Goal: Leave review/rating: Leave review/rating

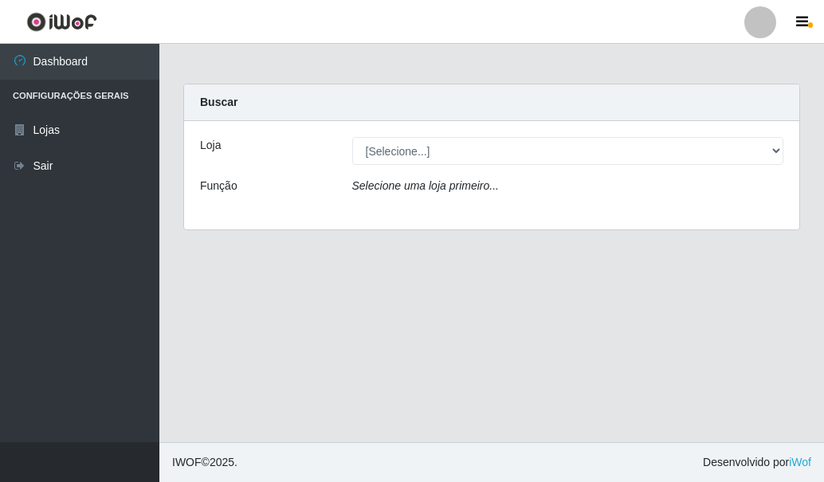
drag, startPoint x: 595, startPoint y: 185, endPoint x: 602, endPoint y: 163, distance: 23.4
click at [595, 183] on div "Selecione uma loja primeiro..." at bounding box center [568, 189] width 456 height 23
click at [619, 136] on div "Loja [Selecione...] Rede Compras Supermercados - LOJA 5 Função Selecione uma lo…" at bounding box center [491, 175] width 615 height 108
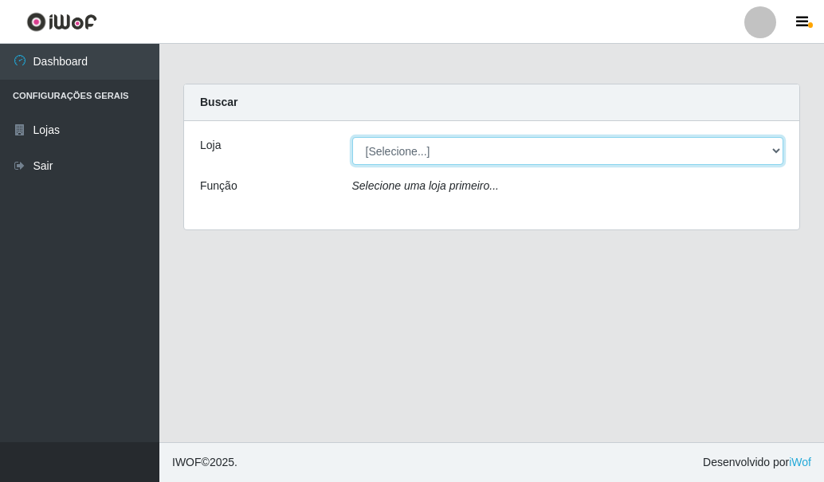
click at [613, 147] on select "[Selecione...] Rede Compras Supermercados - LOJA 5" at bounding box center [568, 151] width 432 height 28
select select "397"
click at [352, 137] on select "[Selecione...] Rede Compras Supermercados - LOJA 5" at bounding box center [568, 151] width 432 height 28
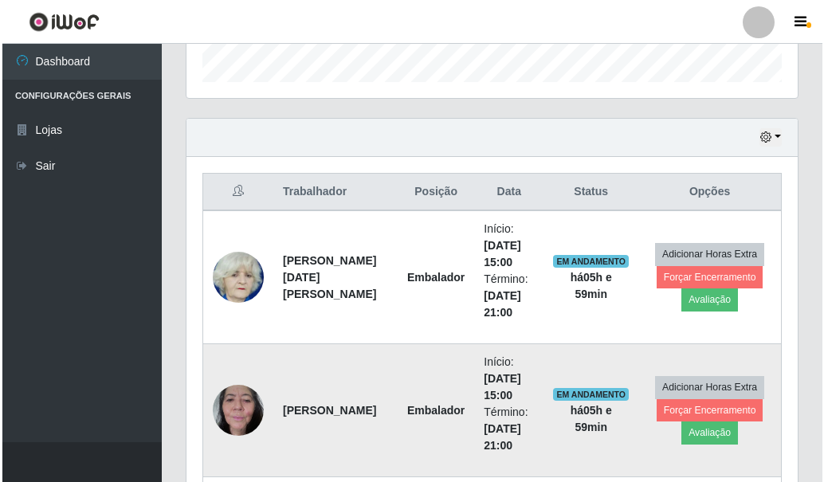
scroll to position [637, 0]
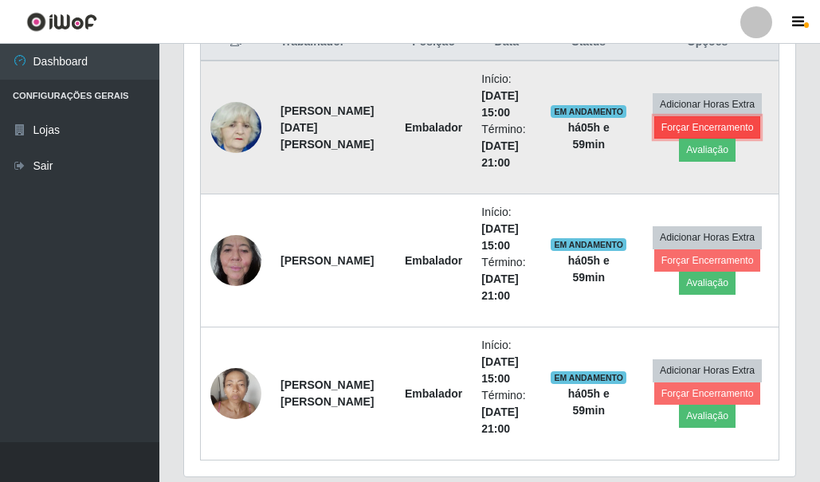
click at [713, 128] on button "Forçar Encerramento" at bounding box center [707, 127] width 107 height 22
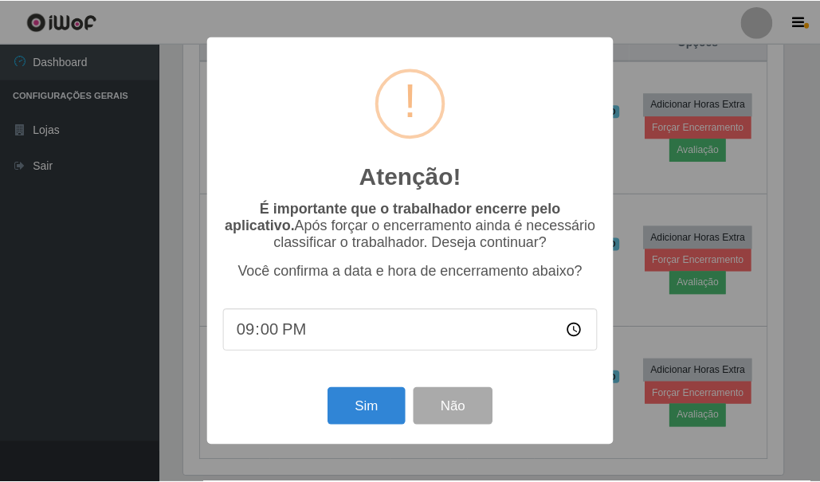
scroll to position [331, 603]
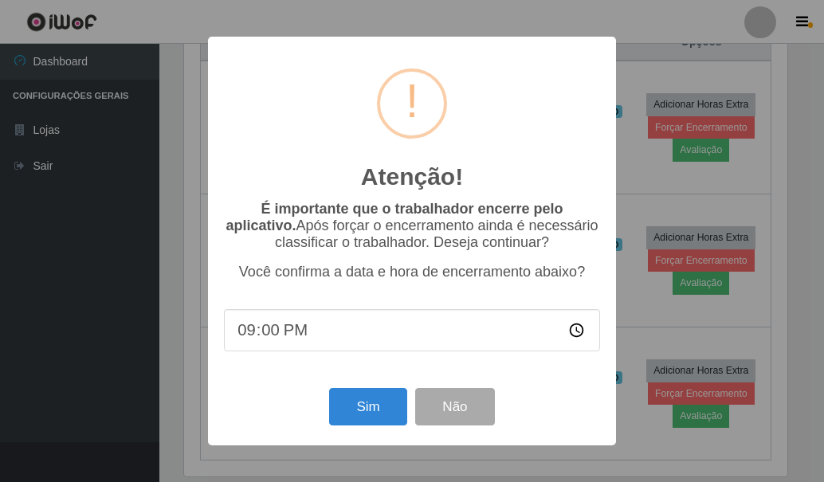
drag, startPoint x: 470, startPoint y: 425, endPoint x: 400, endPoint y: 268, distance: 171.9
click at [400, 269] on p "Você confirma a data e hora de encerramento abaixo?" at bounding box center [412, 272] width 376 height 17
click at [469, 405] on button "Não" at bounding box center [454, 406] width 79 height 37
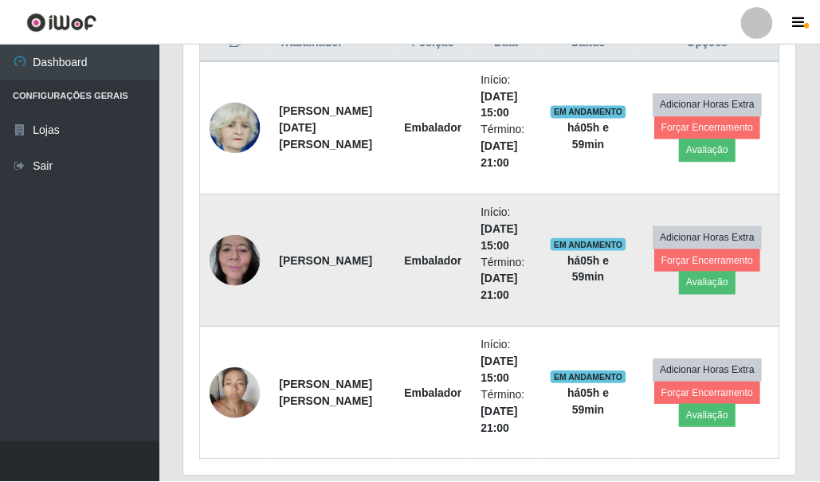
scroll to position [331, 611]
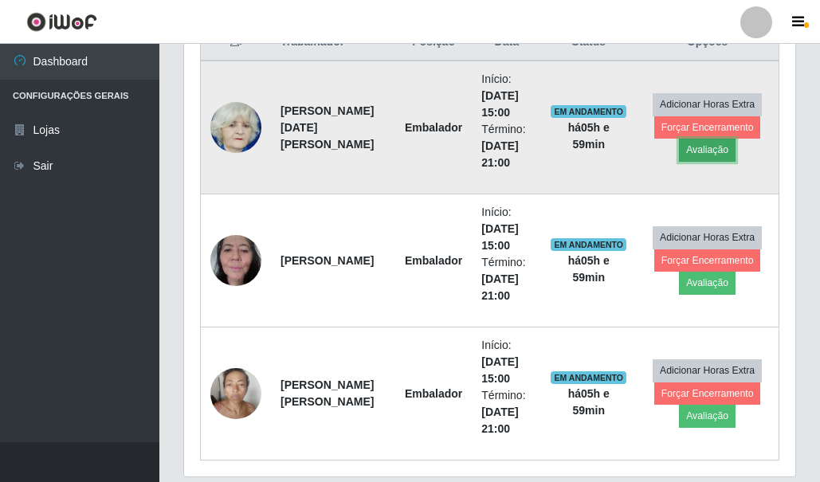
click at [688, 152] on button "Avaliação" at bounding box center [707, 150] width 57 height 22
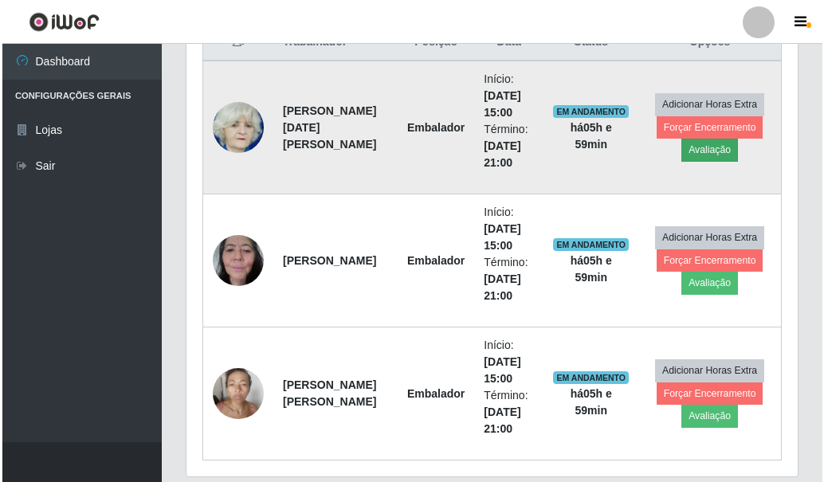
scroll to position [331, 603]
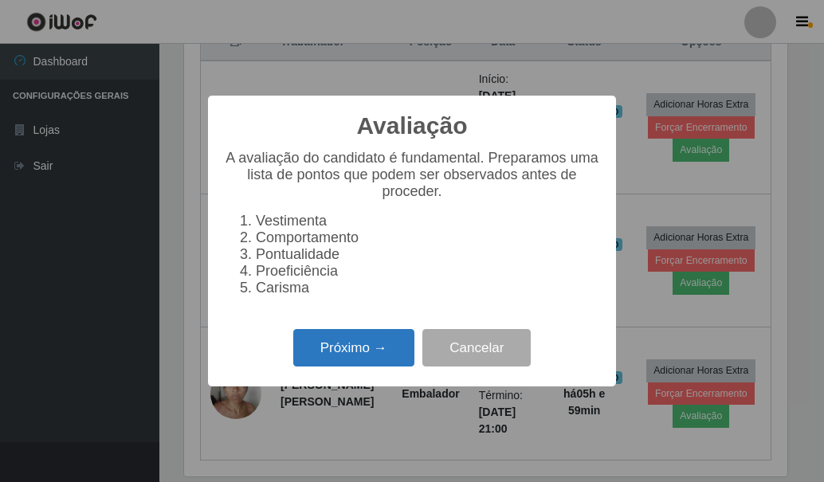
click at [366, 359] on button "Próximo →" at bounding box center [353, 347] width 121 height 37
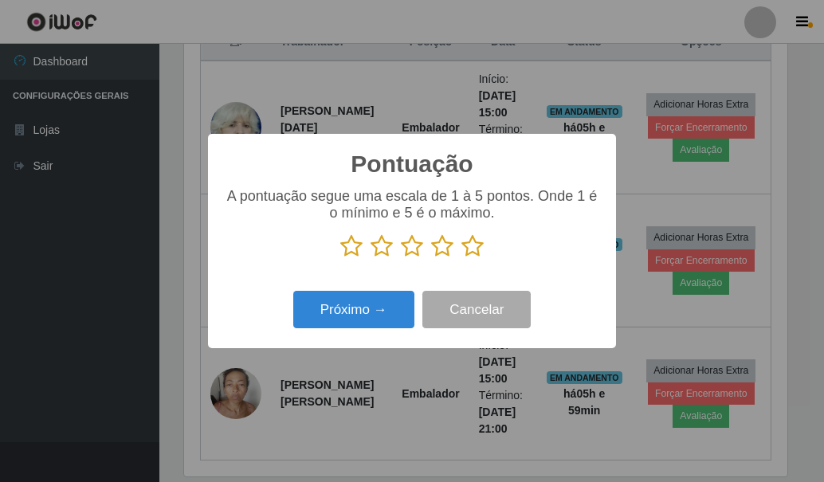
scroll to position [796304, 796032]
click at [417, 249] on icon at bounding box center [412, 246] width 22 height 24
click at [401, 258] on input "radio" at bounding box center [401, 258] width 0 height 0
click at [390, 248] on icon at bounding box center [381, 246] width 22 height 24
click at [370, 258] on input "radio" at bounding box center [370, 258] width 0 height 0
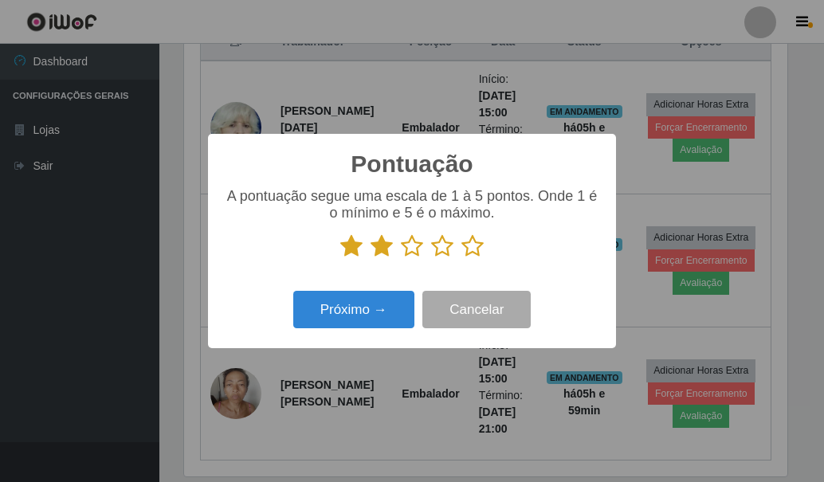
click at [382, 287] on div "Pontuação × A pontuação segue uma escala de 1 à 5 pontos. Onde 1 é o mínimo e 5…" at bounding box center [412, 241] width 408 height 214
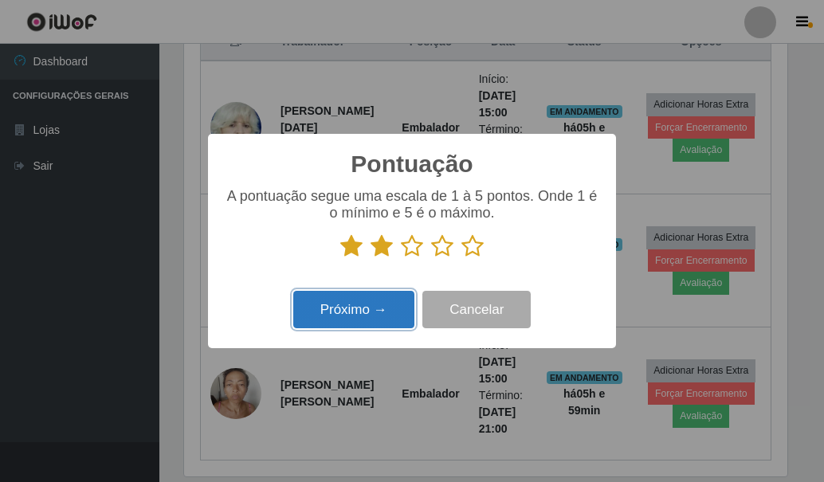
click at [379, 313] on button "Próximo →" at bounding box center [353, 309] width 121 height 37
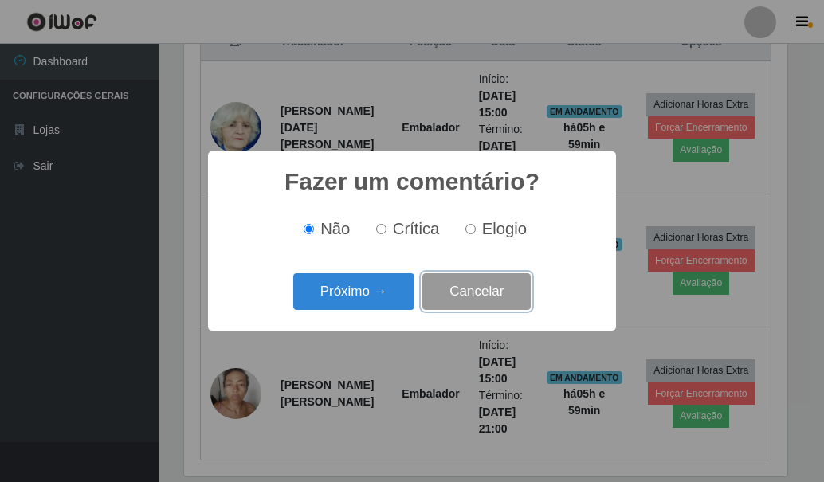
click at [455, 303] on button "Cancelar" at bounding box center [476, 291] width 108 height 37
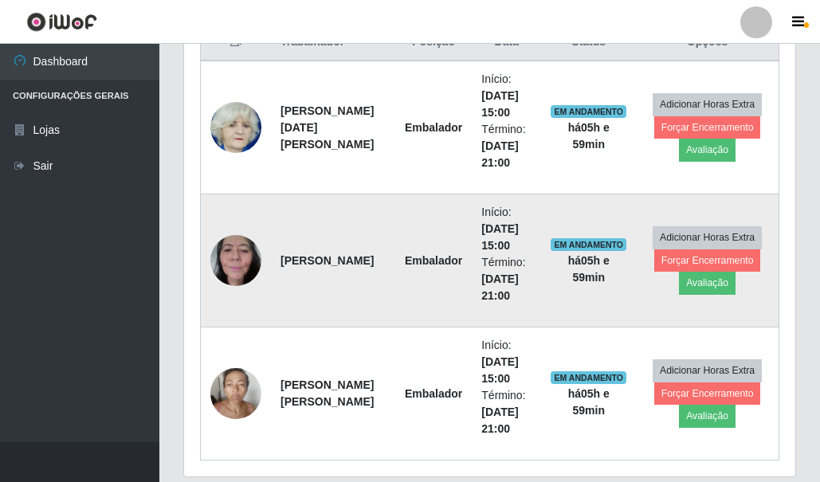
scroll to position [331, 611]
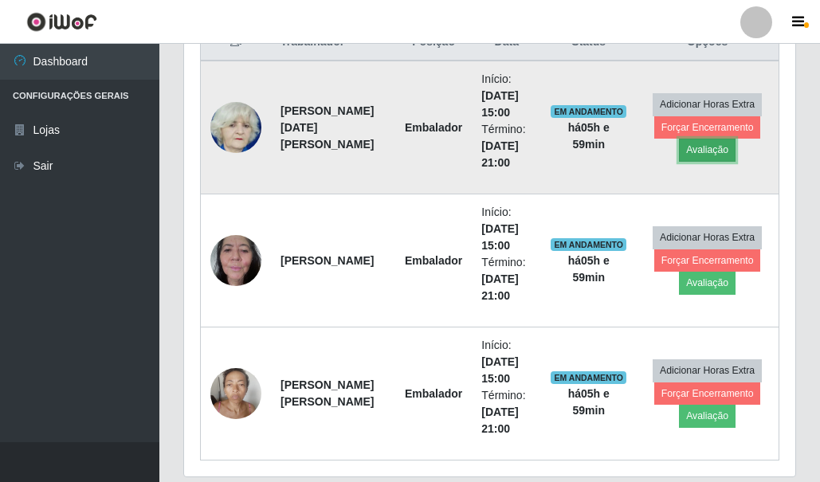
click at [694, 157] on button "Avaliação" at bounding box center [707, 150] width 57 height 22
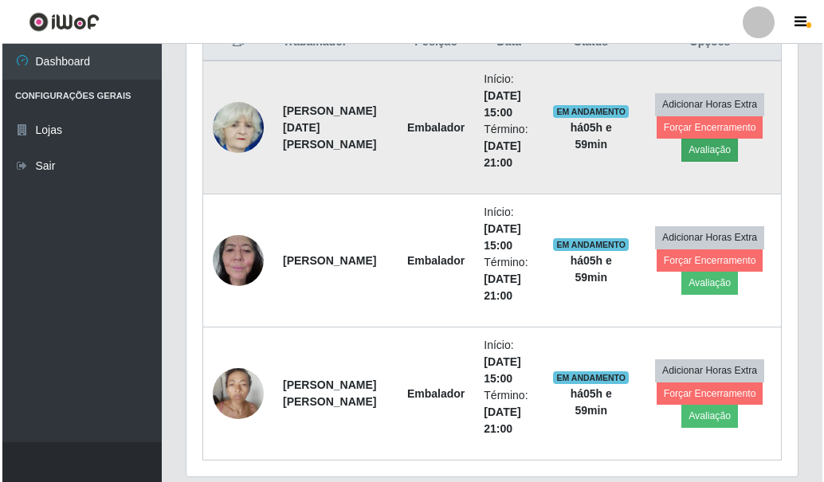
scroll to position [331, 603]
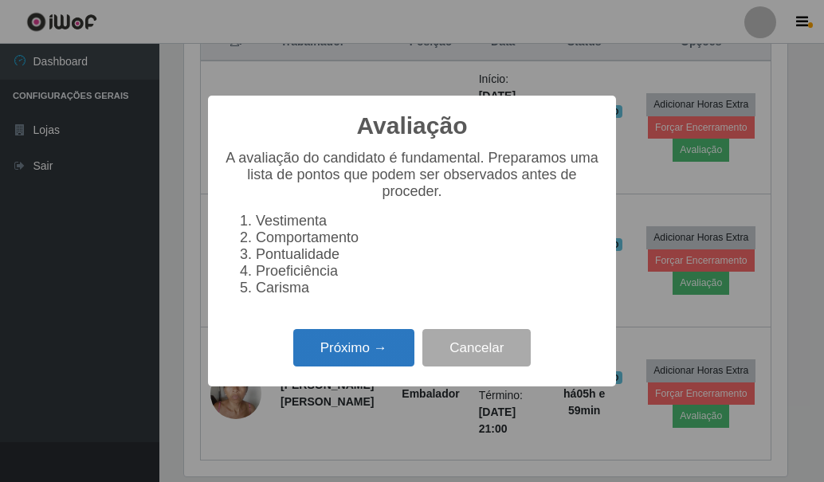
click at [359, 344] on button "Próximo →" at bounding box center [353, 347] width 121 height 37
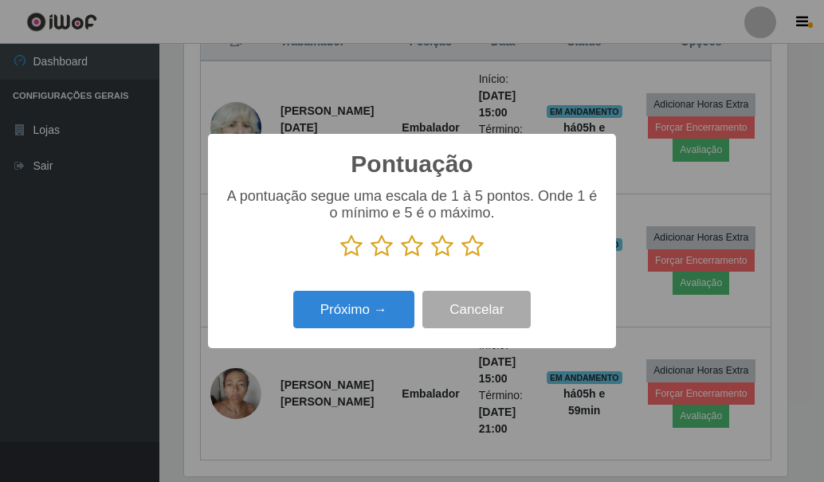
click at [359, 247] on icon at bounding box center [351, 246] width 22 height 24
click at [340, 258] on input "radio" at bounding box center [340, 258] width 0 height 0
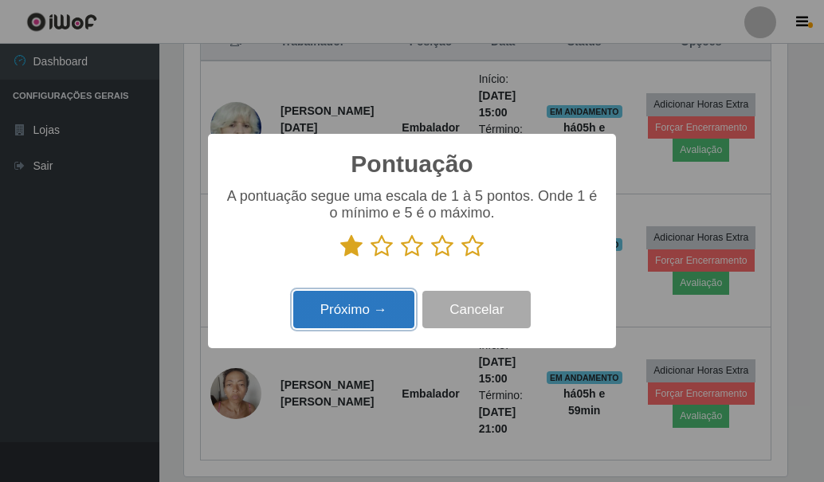
click at [374, 304] on button "Próximo →" at bounding box center [353, 309] width 121 height 37
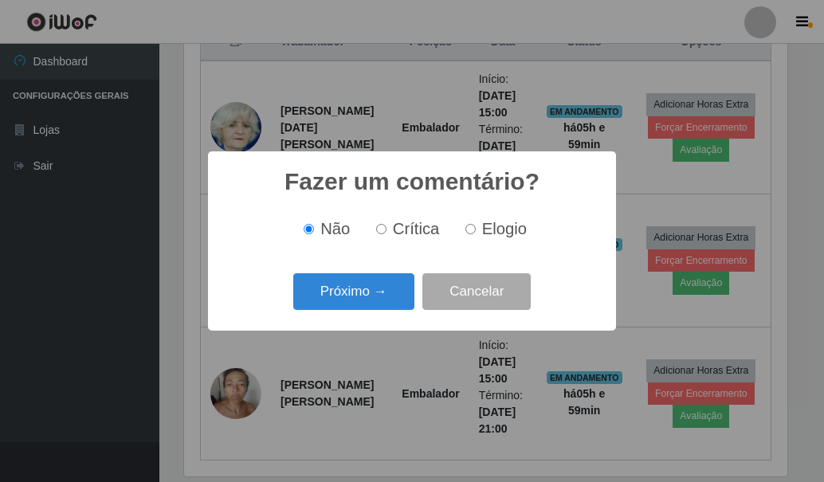
click at [404, 235] on span "Crítica" at bounding box center [416, 229] width 47 height 18
click at [386, 234] on input "Crítica" at bounding box center [381, 229] width 10 height 10
radio input "true"
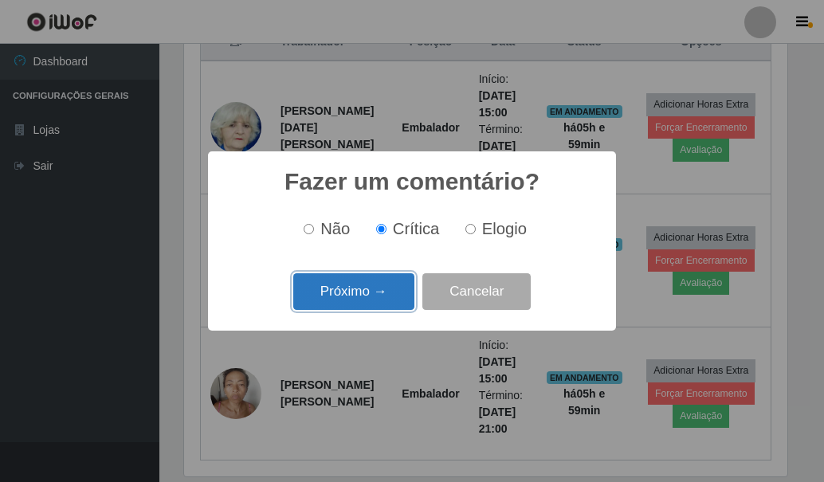
click at [385, 277] on button "Próximo →" at bounding box center [353, 291] width 121 height 37
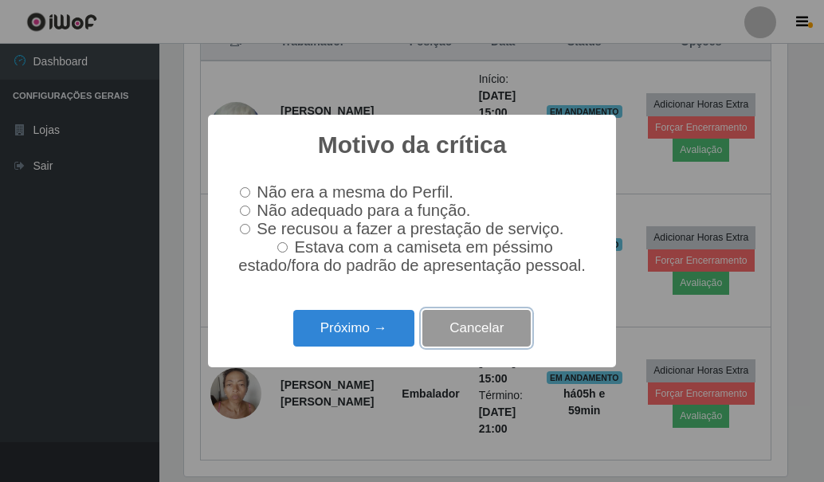
click at [496, 330] on button "Cancelar" at bounding box center [476, 328] width 108 height 37
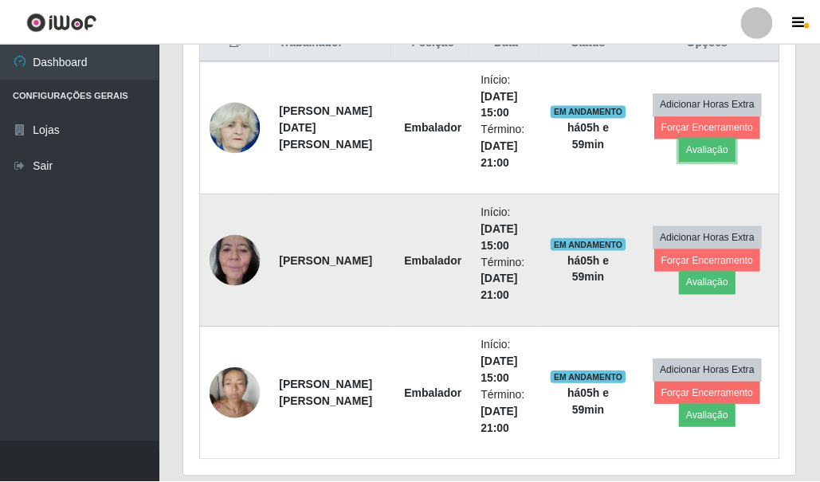
scroll to position [331, 611]
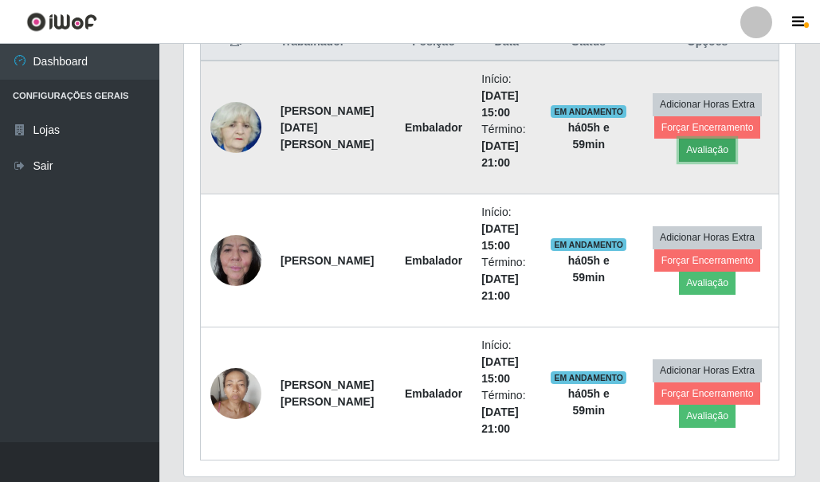
click at [716, 147] on button "Avaliação" at bounding box center [707, 150] width 57 height 22
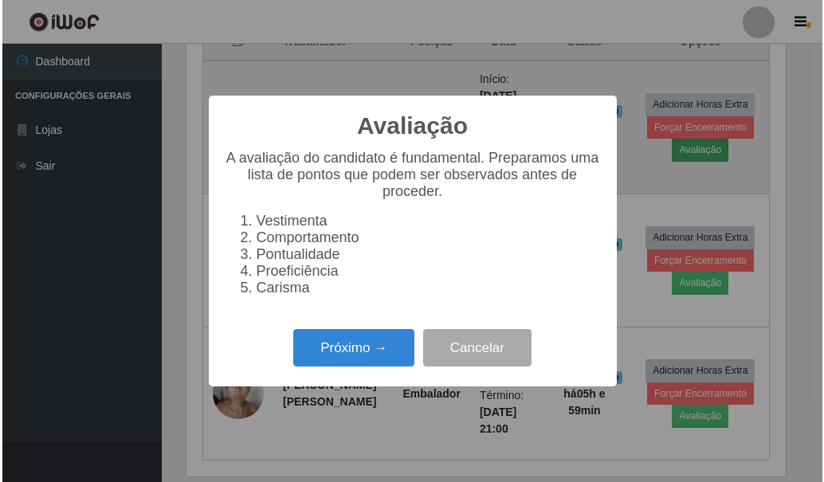
scroll to position [331, 603]
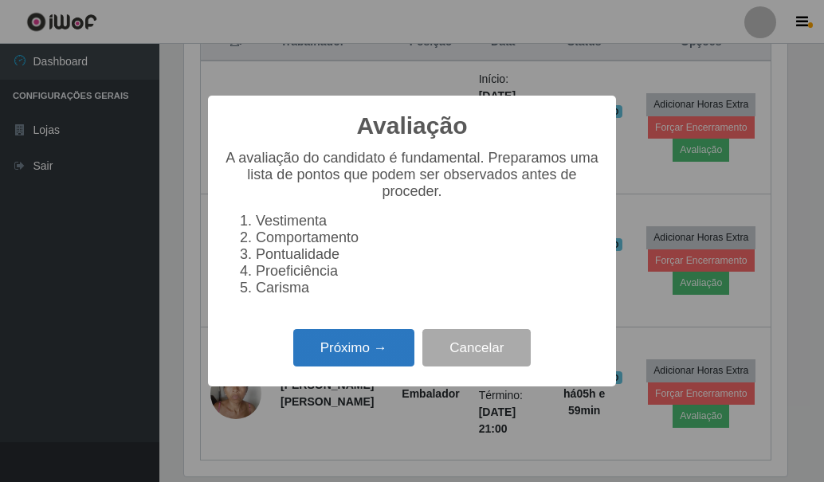
click at [343, 350] on button "Próximo →" at bounding box center [353, 347] width 121 height 37
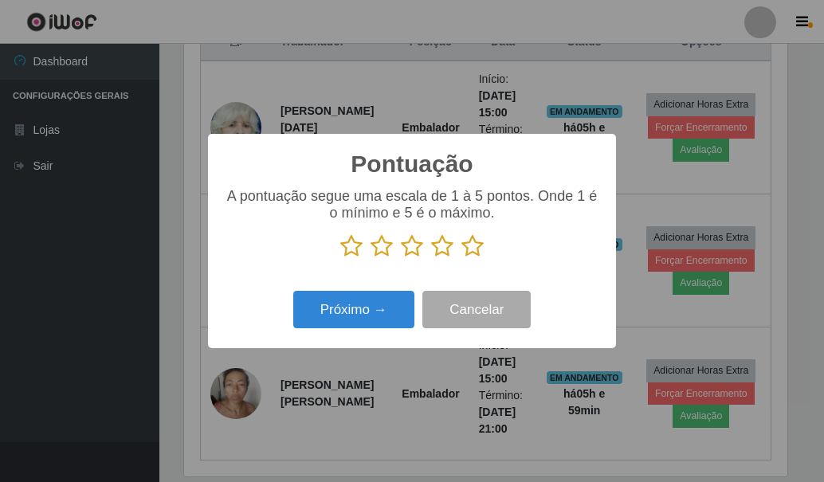
click at [363, 240] on p at bounding box center [412, 246] width 376 height 24
click at [359, 241] on icon at bounding box center [351, 246] width 22 height 24
click at [340, 258] on input "radio" at bounding box center [340, 258] width 0 height 0
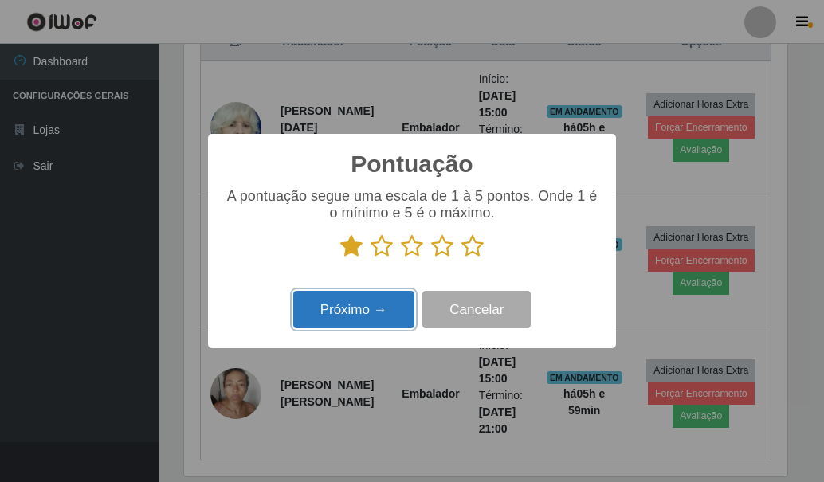
click at [362, 297] on button "Próximo →" at bounding box center [353, 309] width 121 height 37
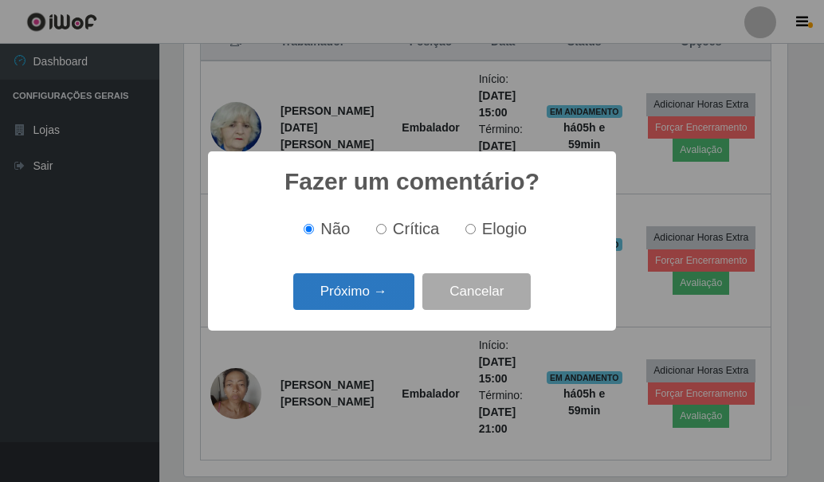
click at [392, 293] on button "Próximo →" at bounding box center [353, 291] width 121 height 37
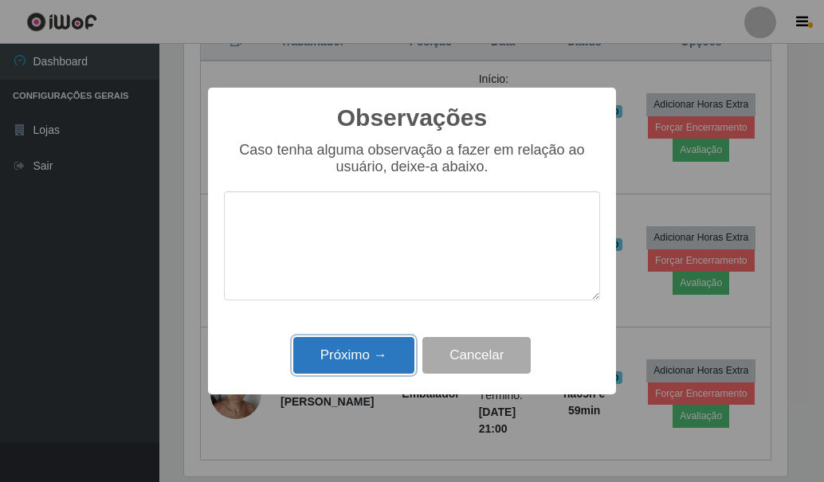
click at [366, 360] on button "Próximo →" at bounding box center [353, 355] width 121 height 37
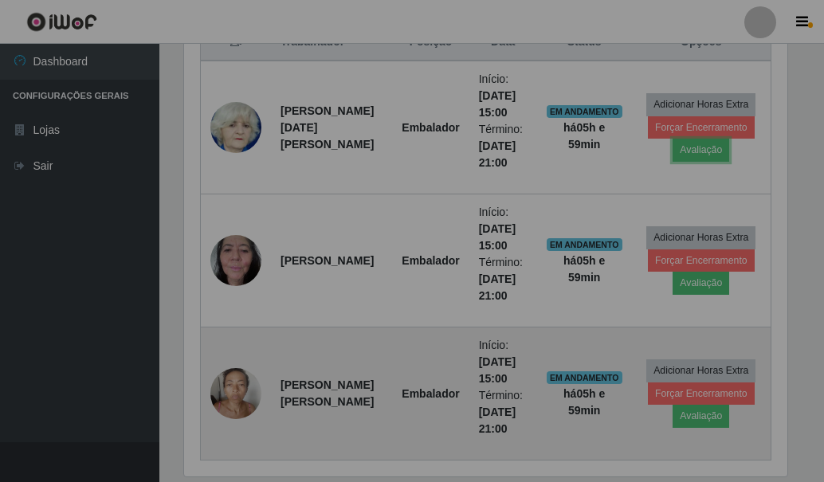
scroll to position [331, 611]
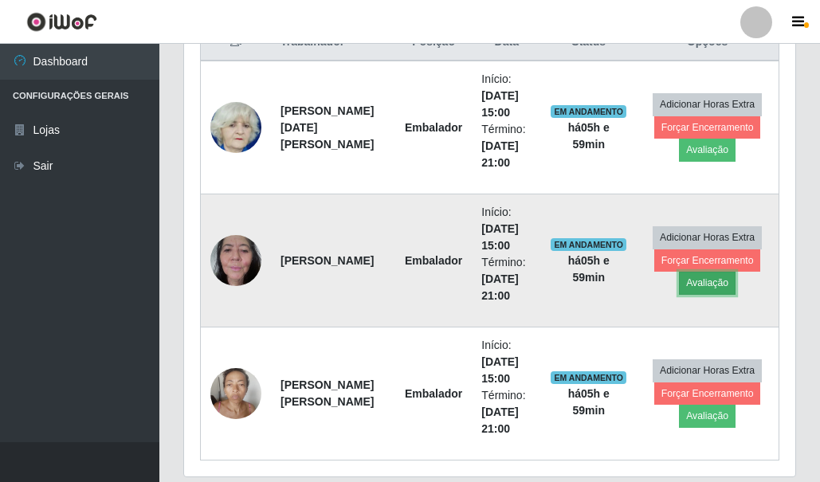
click at [699, 284] on button "Avaliação" at bounding box center [707, 283] width 57 height 22
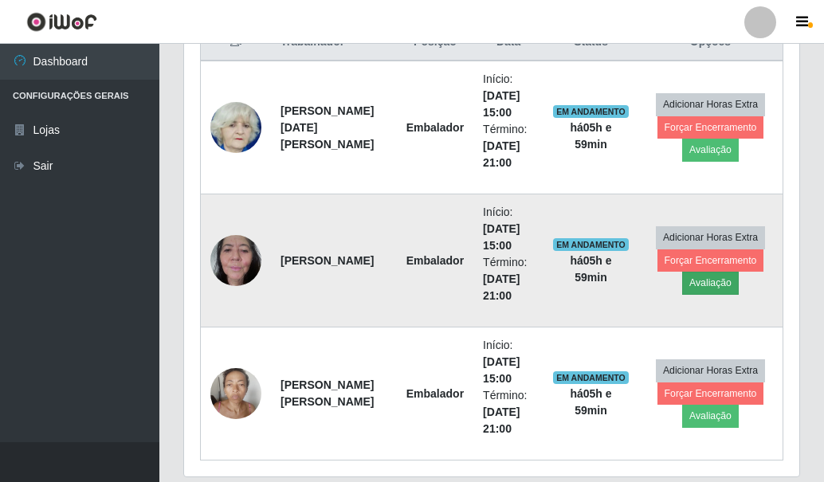
scroll to position [331, 603]
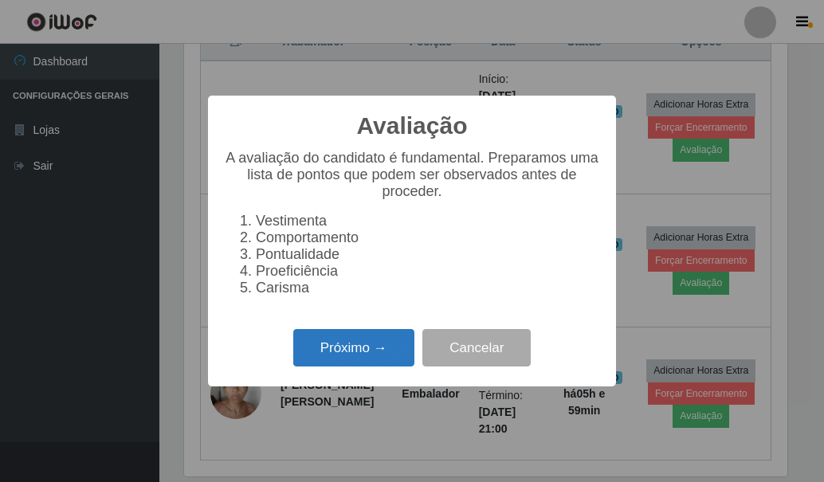
click at [358, 349] on button "Próximo →" at bounding box center [353, 347] width 121 height 37
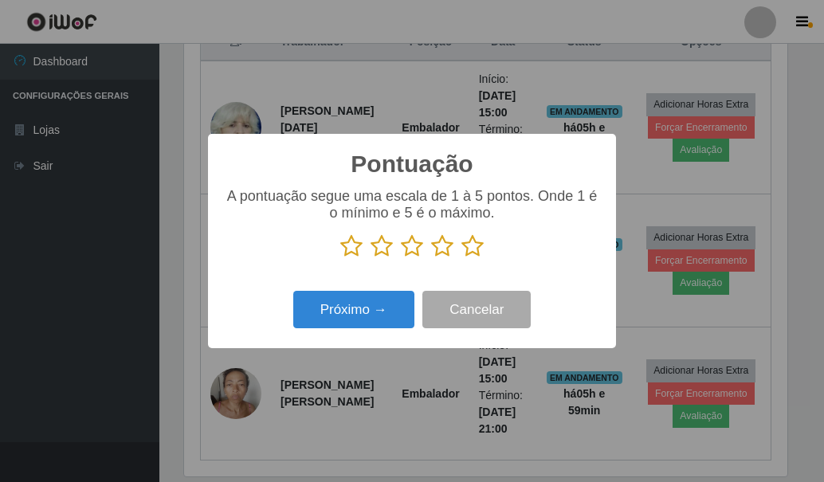
scroll to position [796304, 796032]
click at [442, 249] on icon at bounding box center [442, 246] width 22 height 24
click at [431, 258] on input "radio" at bounding box center [431, 258] width 0 height 0
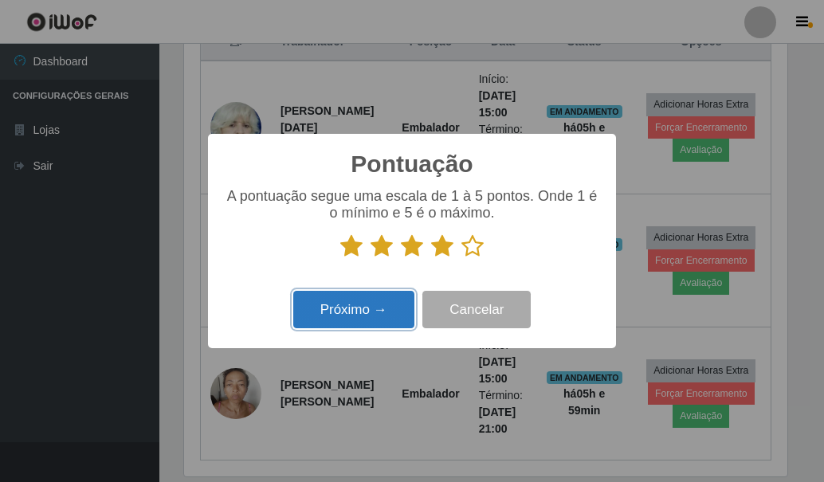
click at [384, 309] on button "Próximo →" at bounding box center [353, 309] width 121 height 37
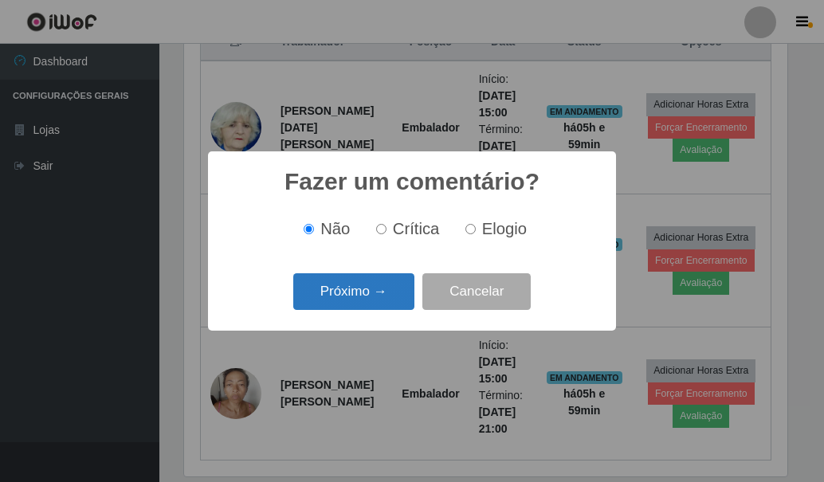
click at [367, 305] on button "Próximo →" at bounding box center [353, 291] width 121 height 37
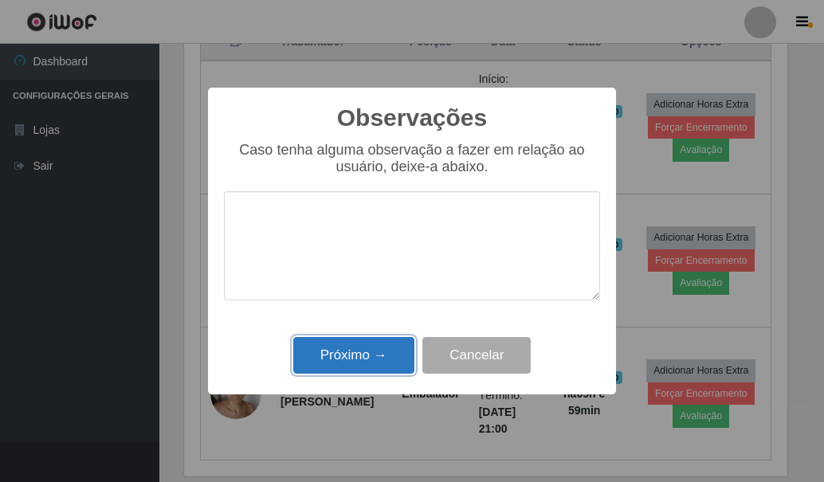
click at [382, 352] on button "Próximo →" at bounding box center [353, 355] width 121 height 37
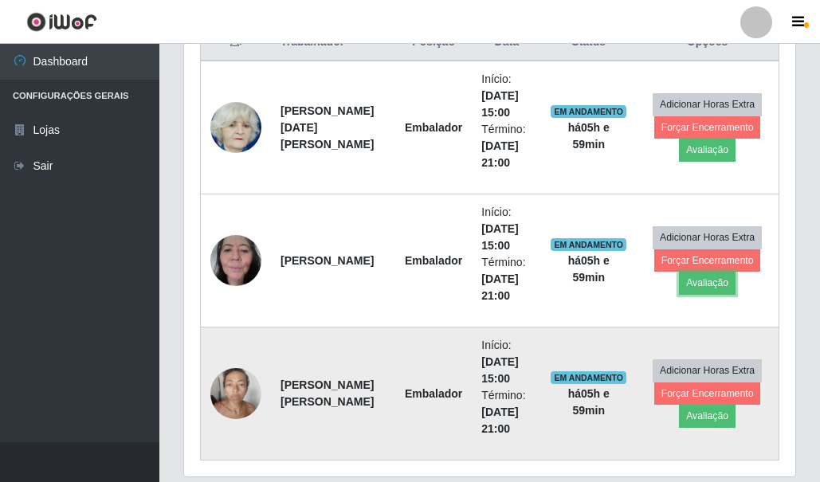
scroll to position [331, 611]
click at [687, 421] on button "Avaliação" at bounding box center [707, 416] width 57 height 22
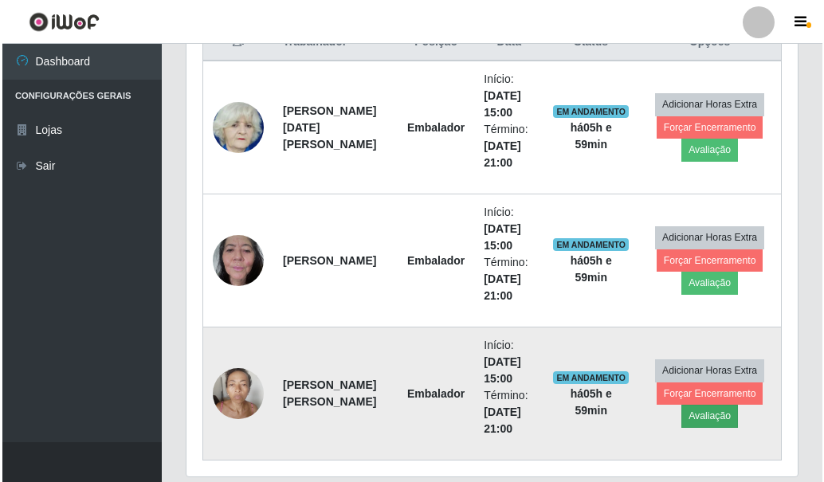
scroll to position [331, 603]
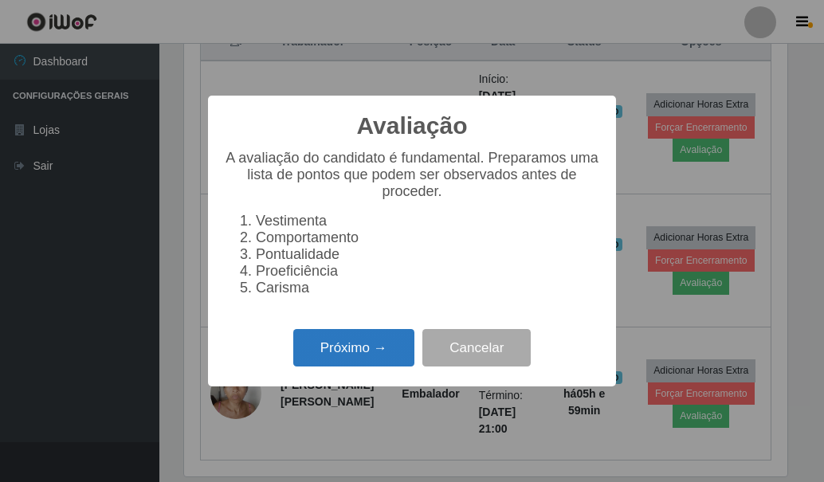
click at [390, 350] on button "Próximo →" at bounding box center [353, 347] width 121 height 37
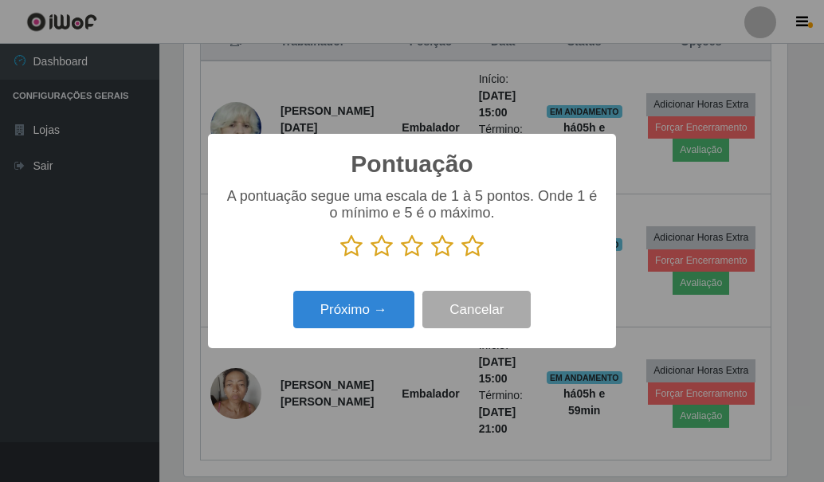
click at [464, 254] on icon at bounding box center [472, 246] width 22 height 24
click at [461, 258] on input "radio" at bounding box center [461, 258] width 0 height 0
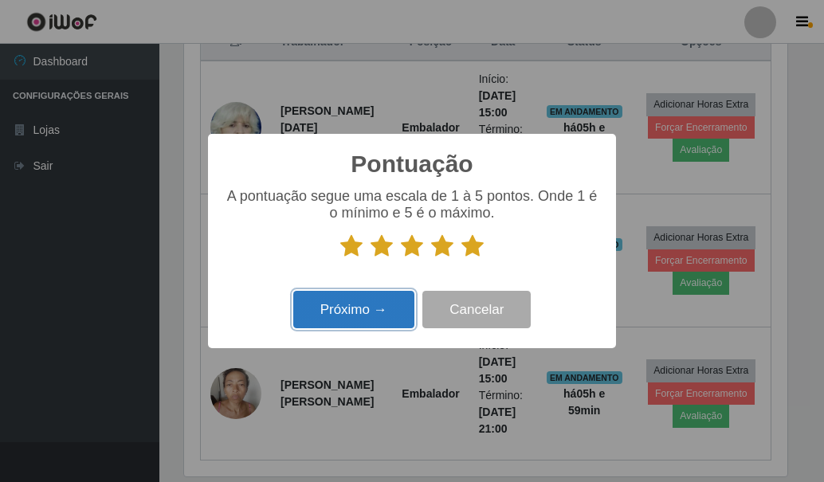
click at [373, 311] on button "Próximo →" at bounding box center [353, 309] width 121 height 37
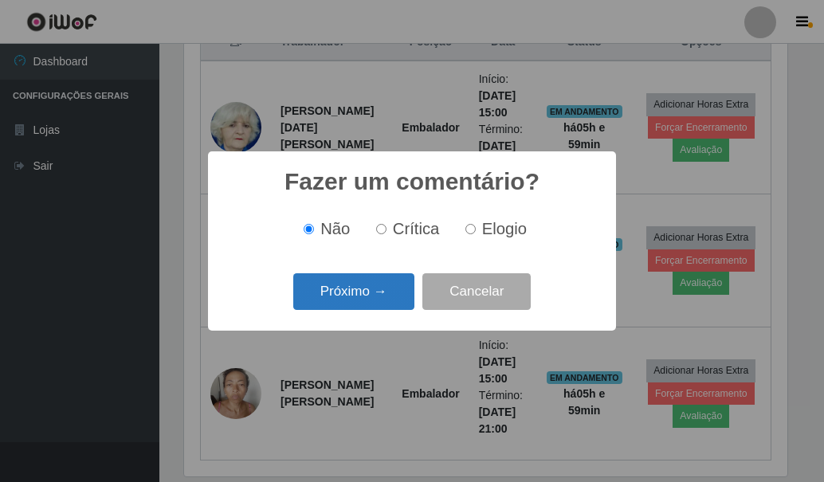
click at [398, 281] on button "Próximo →" at bounding box center [353, 291] width 121 height 37
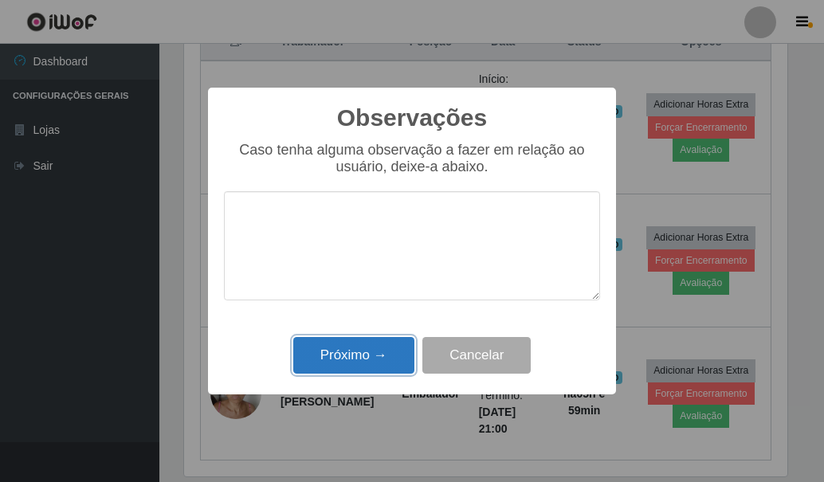
click at [386, 339] on button "Próximo →" at bounding box center [353, 355] width 121 height 37
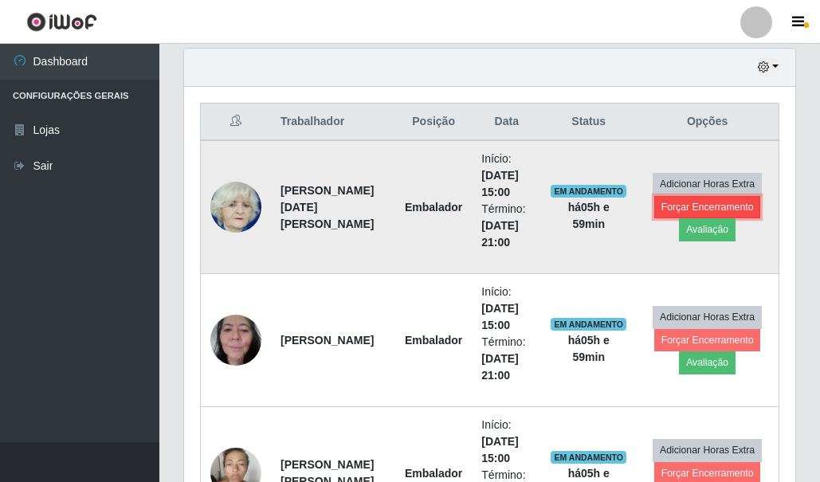
click at [680, 209] on button "Forçar Encerramento" at bounding box center [707, 207] width 107 height 22
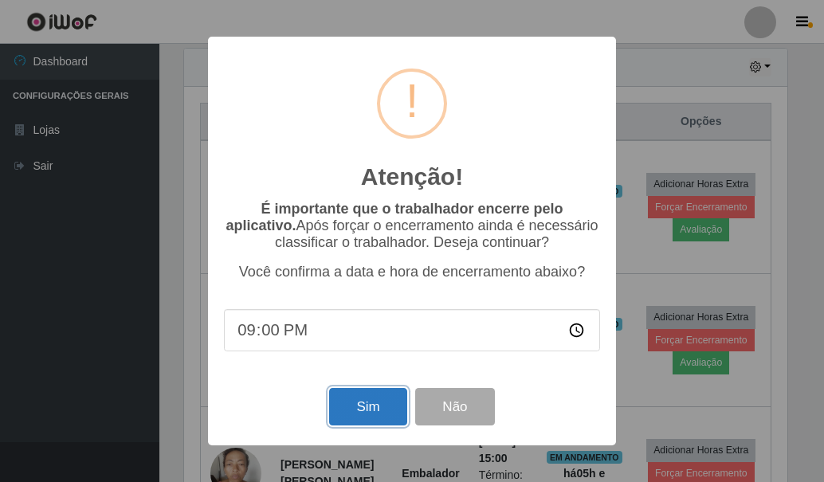
click at [355, 410] on button "Sim" at bounding box center [367, 406] width 77 height 37
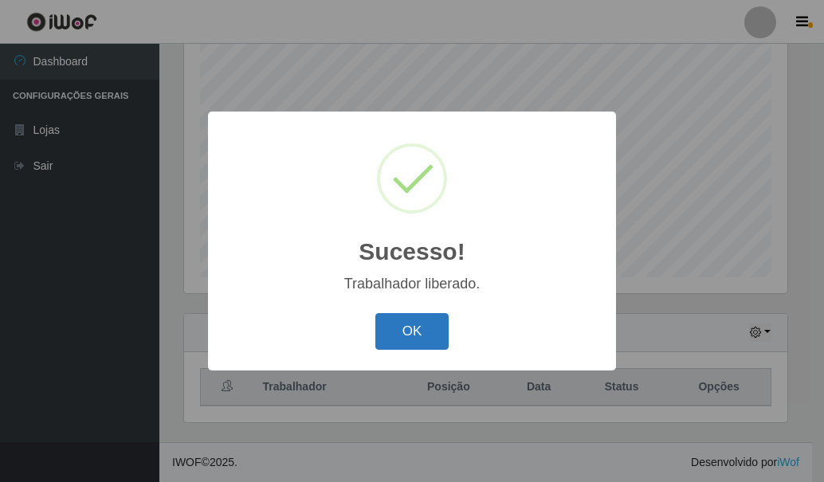
click at [417, 334] on button "OK" at bounding box center [412, 331] width 74 height 37
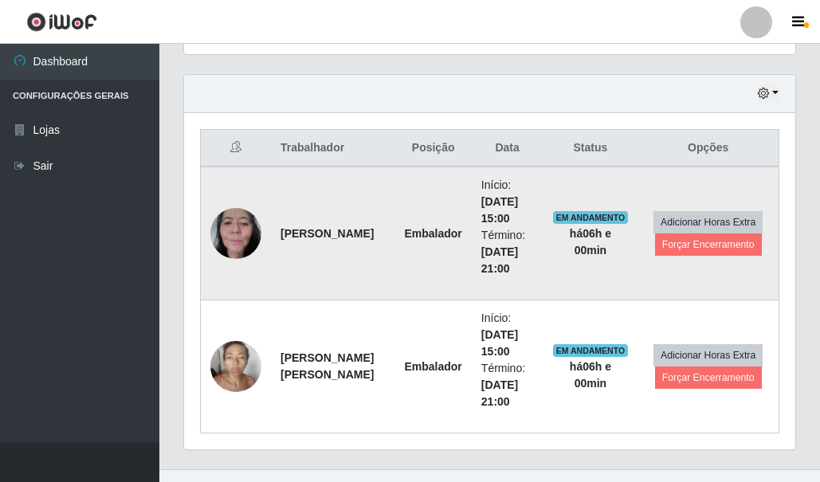
click at [709, 258] on td "Adicionar Horas Extra Forçar Encerramento" at bounding box center [707, 233] width 141 height 134
click at [687, 256] on button "Forçar Encerramento" at bounding box center [708, 244] width 107 height 22
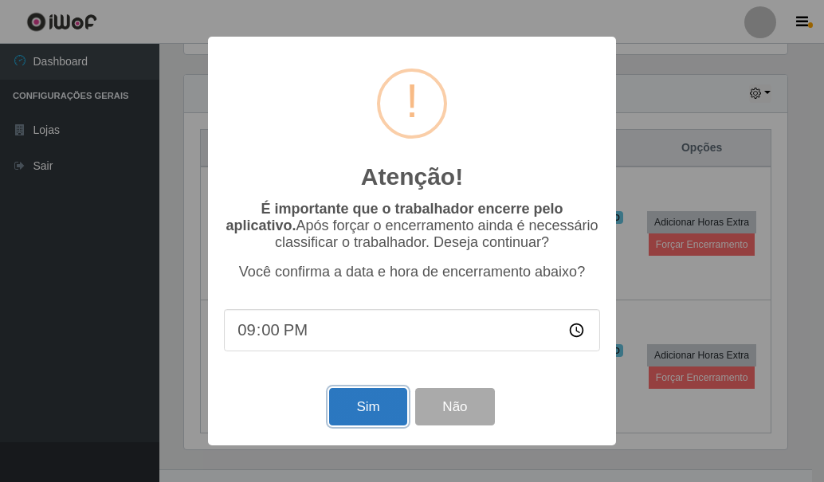
click at [382, 421] on button "Sim" at bounding box center [367, 406] width 77 height 37
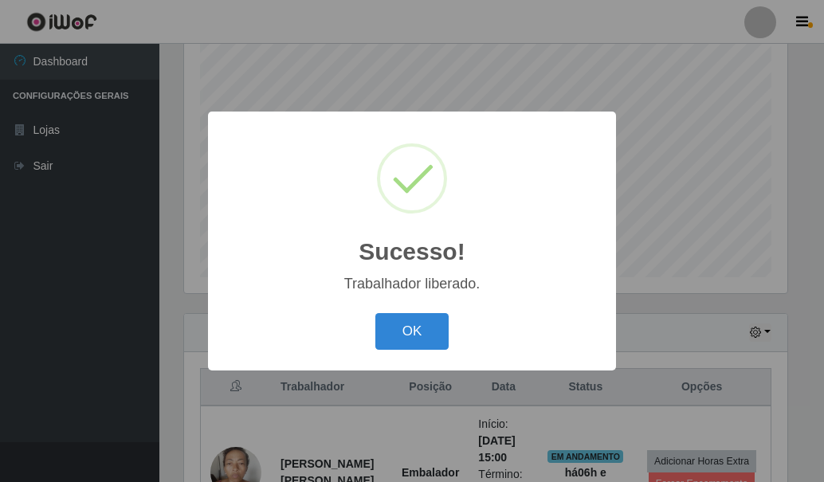
click at [392, 352] on div "OK Cancel" at bounding box center [412, 330] width 376 height 45
click at [415, 314] on button "OK" at bounding box center [412, 331] width 74 height 37
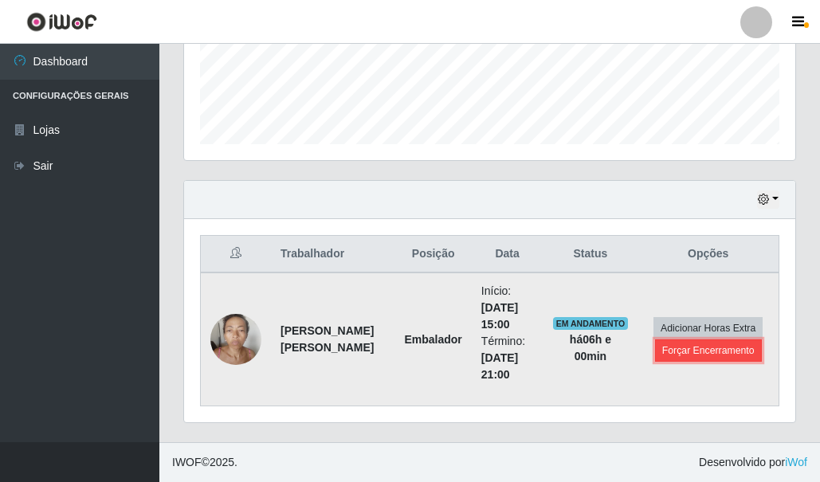
click at [692, 347] on button "Forçar Encerramento" at bounding box center [708, 350] width 107 height 22
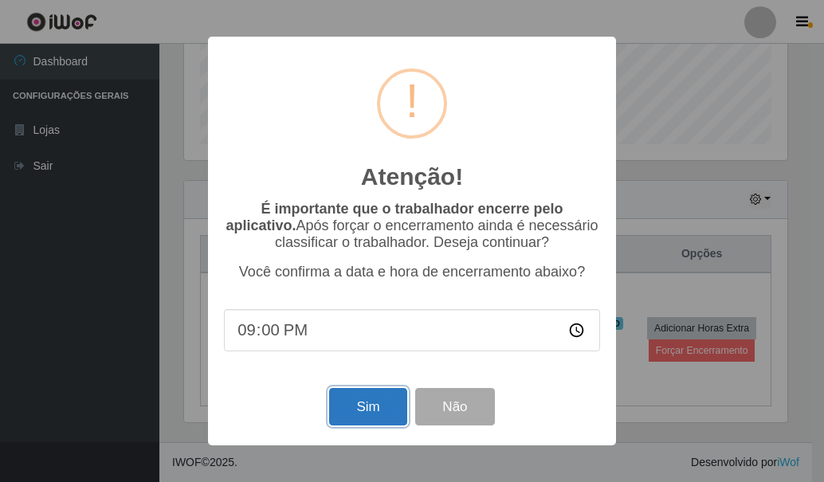
click at [371, 411] on button "Sim" at bounding box center [367, 406] width 77 height 37
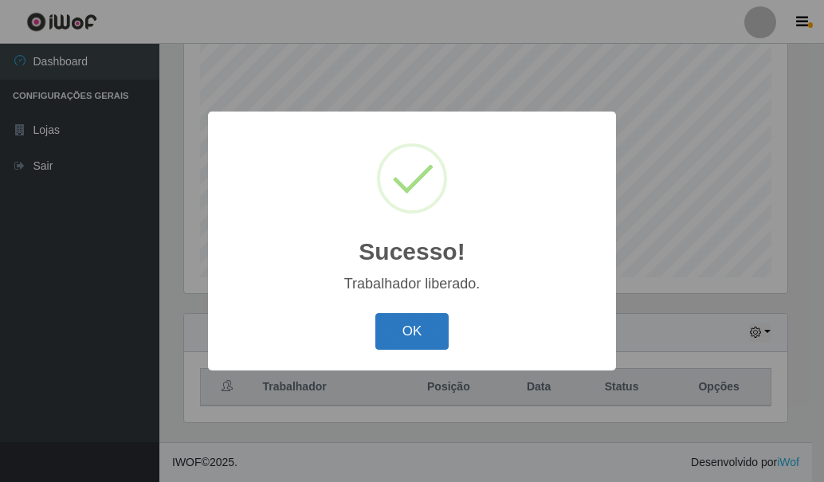
click at [410, 347] on button "OK" at bounding box center [412, 331] width 74 height 37
